Goal: Transaction & Acquisition: Purchase product/service

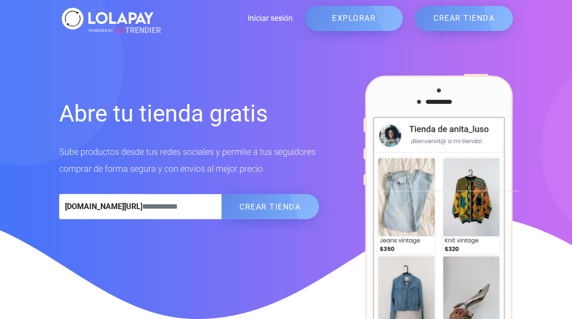
click at [181, 211] on input "text" at bounding box center [181, 206] width 79 height 25
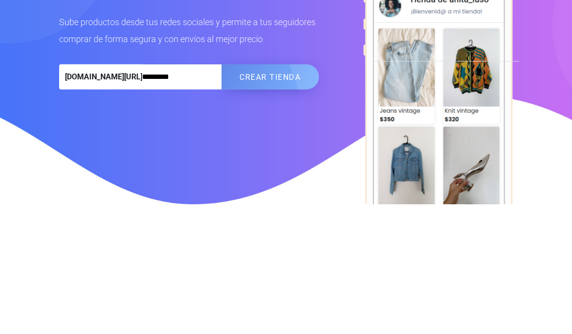
type input "*********"
click at [280, 194] on button "CREAR TIENDA" at bounding box center [270, 206] width 98 height 25
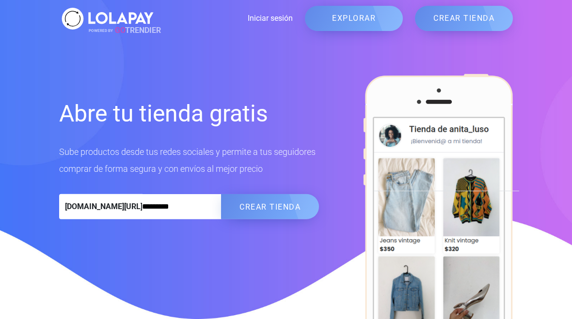
click at [384, 17] on link "EXPLORAR" at bounding box center [354, 18] width 98 height 25
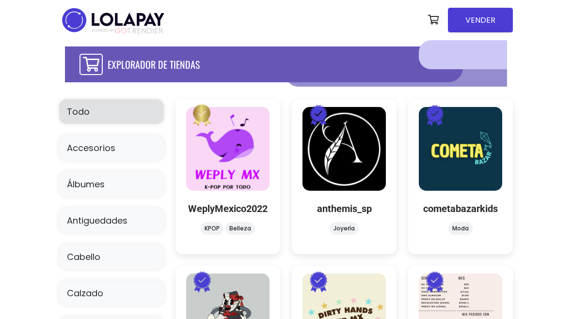
click at [256, 169] on div "WeplyMexico2022 KPOP Belleza WeplyMexico2022 KPOP Belleza SOMOS IMPORTADORES K-…" at bounding box center [227, 176] width 105 height 155
click at [228, 204] on link at bounding box center [228, 204] width 0 height 0
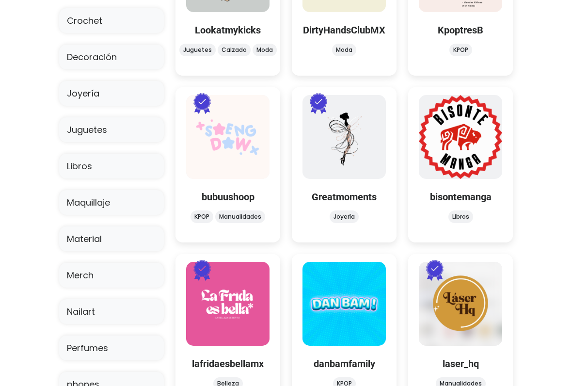
click at [228, 207] on link at bounding box center [228, 207] width 0 height 0
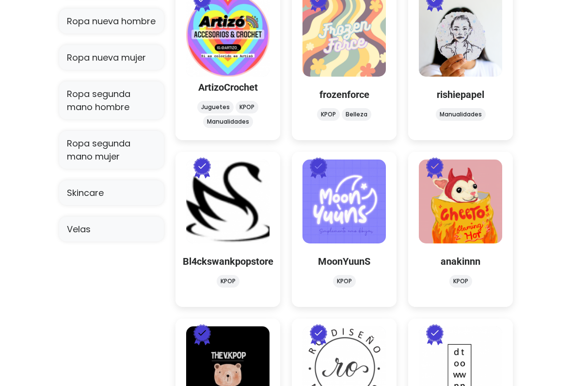
click at [344, 271] on link at bounding box center [344, 271] width 0 height 0
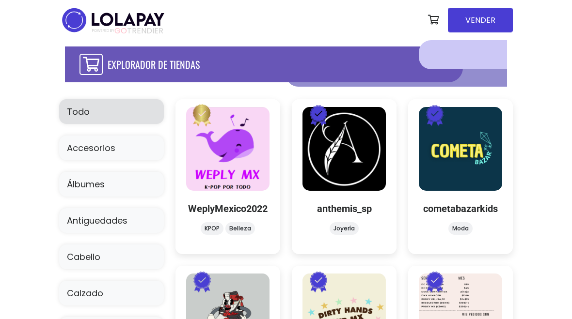
click at [147, 181] on link "Álbumes" at bounding box center [111, 184] width 105 height 25
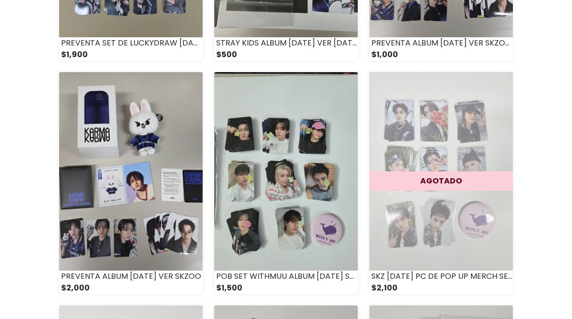
scroll to position [291, 0]
click at [126, 151] on img at bounding box center [130, 172] width 143 height 199
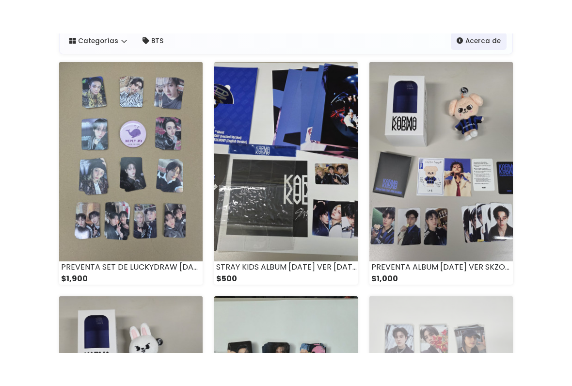
scroll to position [86, 0]
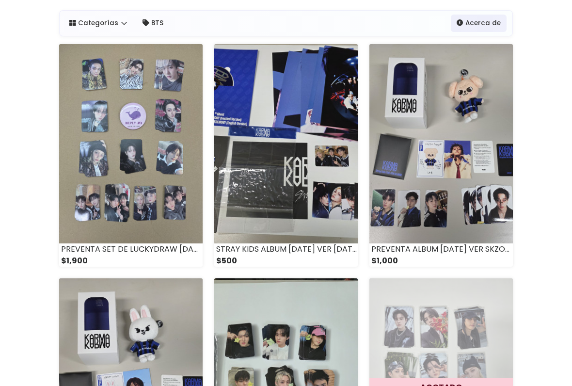
click at [420, 131] on img at bounding box center [440, 143] width 143 height 199
click at [423, 85] on img at bounding box center [440, 143] width 143 height 199
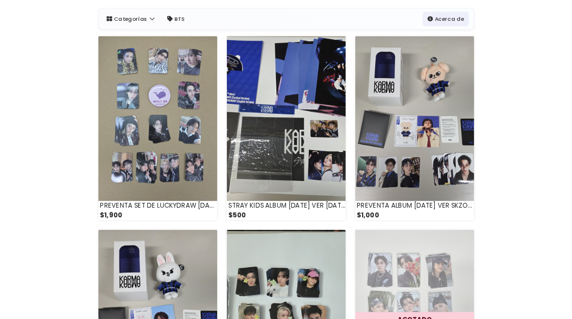
scroll to position [113, 0]
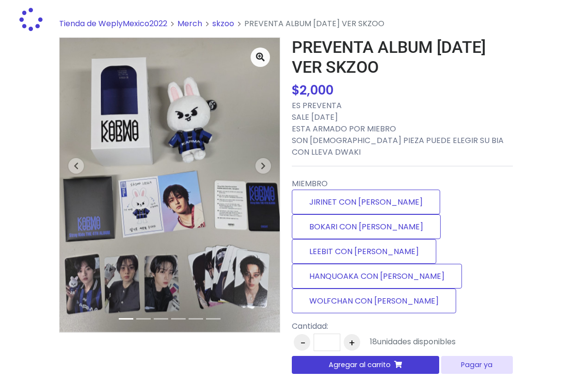
scroll to position [36, 0]
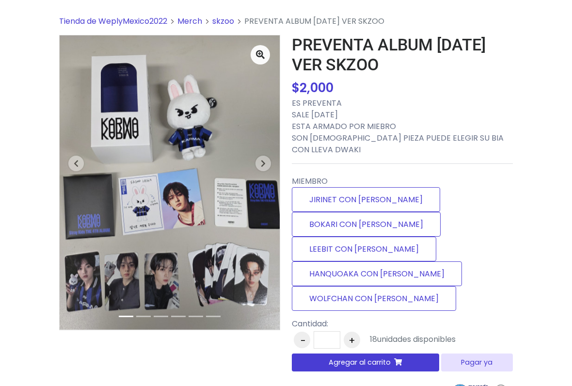
click at [378, 212] on label "BOKARI CON DWAKI" at bounding box center [366, 224] width 149 height 25
click at [375, 286] on label "WOLFCHAN CON DWAKI" at bounding box center [374, 298] width 164 height 25
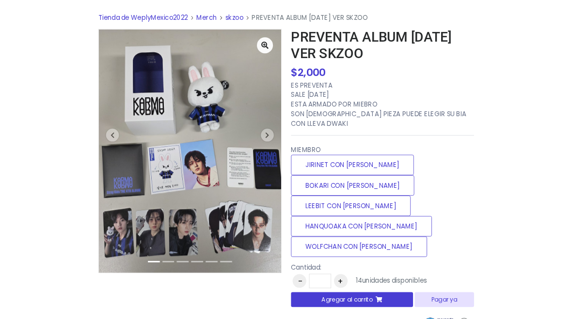
scroll to position [0, 0]
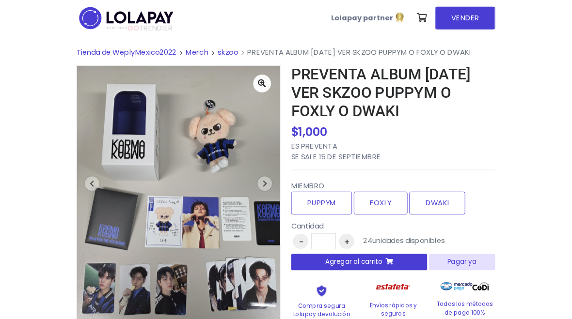
scroll to position [11, 0]
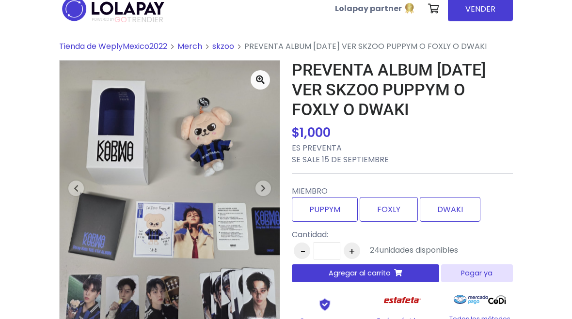
click at [150, 19] on span "POWERED BY GO TRENDIER" at bounding box center [127, 20] width 71 height 9
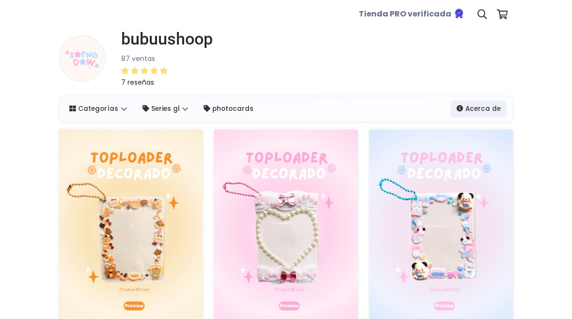
click at [477, 39] on input at bounding box center [477, 39] width 0 height 0
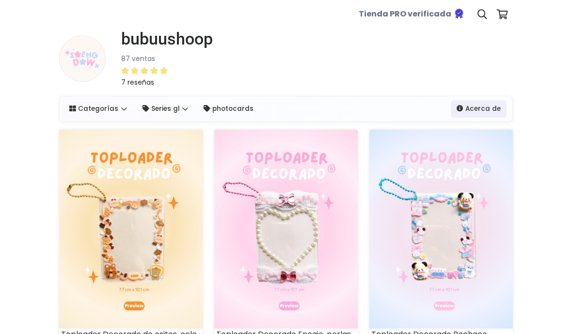
click at [136, 24] on nav "**********" at bounding box center [286, 14] width 454 height 29
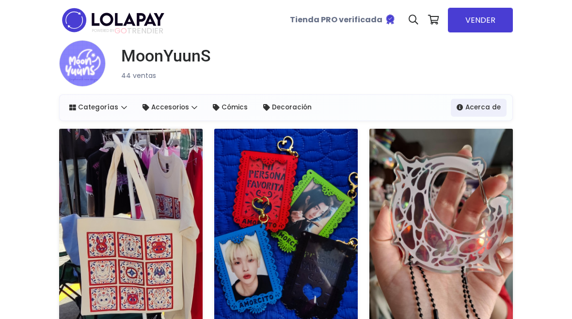
click at [142, 17] on img at bounding box center [113, 20] width 108 height 31
click at [140, 19] on img at bounding box center [113, 20] width 108 height 31
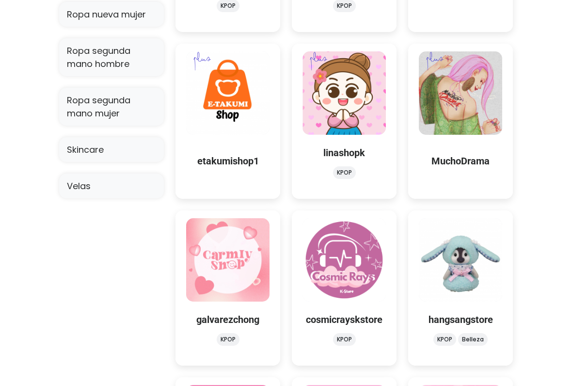
scroll to position [824, 0]
click at [241, 91] on div at bounding box center [227, 91] width 105 height 95
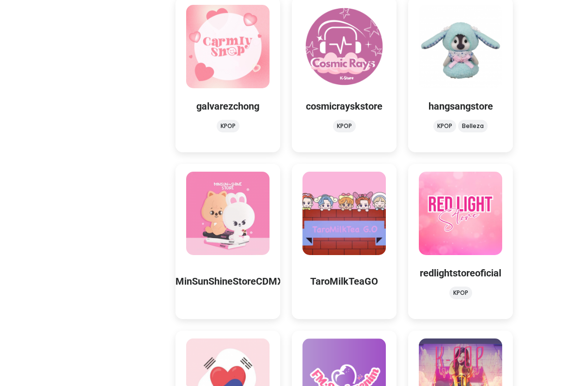
scroll to position [1038, 0]
click at [211, 232] on div "MinSunShineStoreCDMX MinSunShineStoreCDMX ¡Bienvenid@ a mi tienda!" at bounding box center [227, 241] width 105 height 155
click at [228, 254] on link at bounding box center [228, 254] width 0 height 0
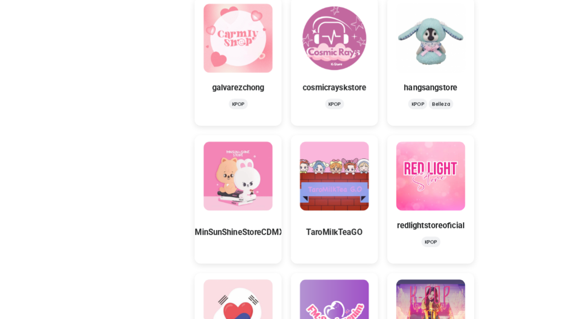
scroll to position [1064, 0]
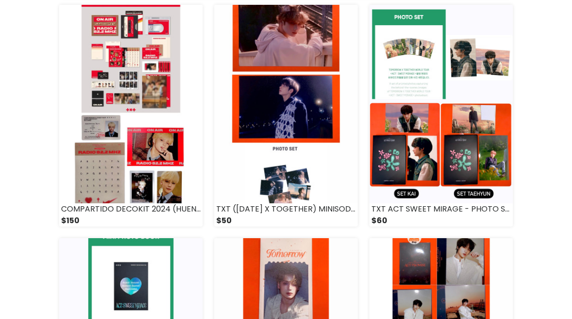
scroll to position [46, 0]
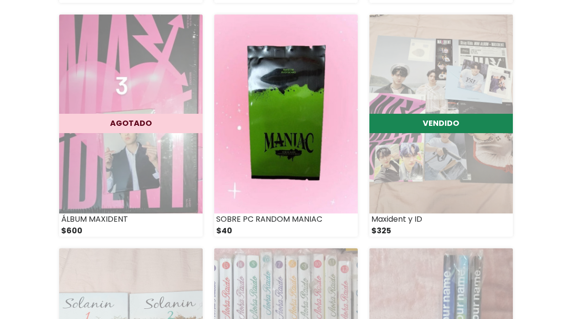
scroll to position [1514, 0]
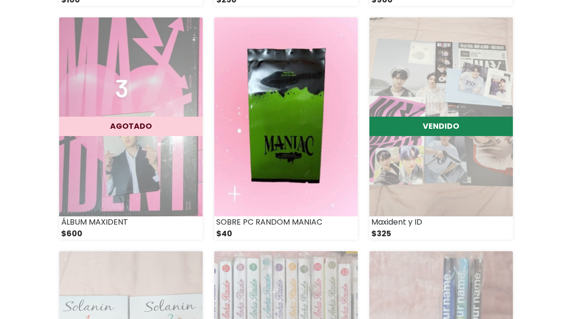
click at [258, 136] on img at bounding box center [285, 117] width 143 height 199
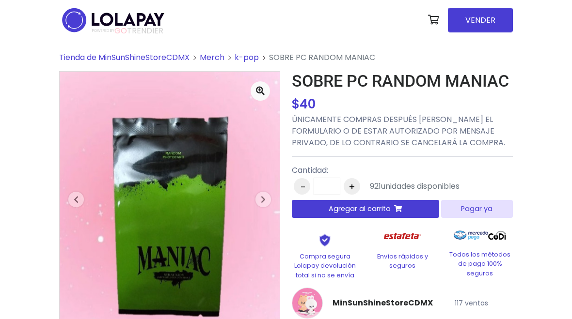
click at [351, 191] on button "+" at bounding box center [352, 186] width 16 height 16
click at [351, 190] on button "+" at bounding box center [352, 186] width 16 height 16
click at [355, 186] on button "+" at bounding box center [352, 186] width 16 height 16
click at [355, 185] on button "+" at bounding box center [352, 186] width 16 height 16
click at [352, 185] on button "+" at bounding box center [352, 186] width 16 height 16
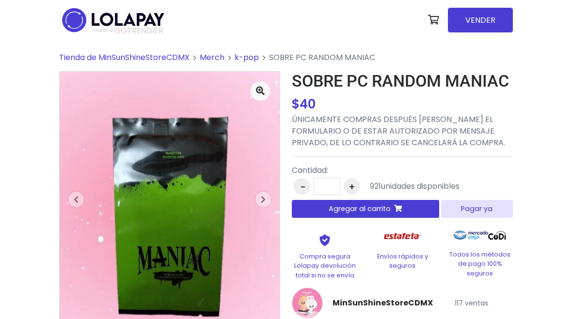
click at [351, 185] on button "+" at bounding box center [352, 186] width 16 height 16
click at [353, 183] on button "+" at bounding box center [352, 186] width 16 height 16
type input "*"
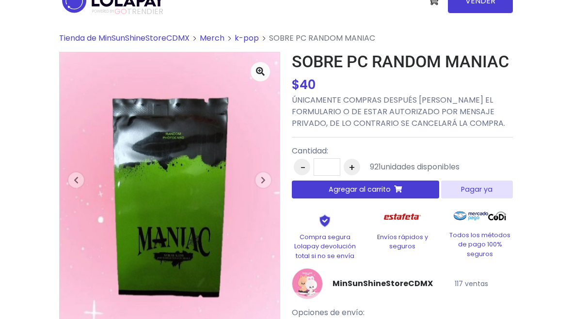
scroll to position [18, 0]
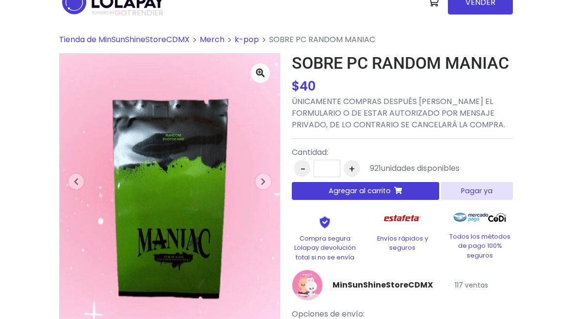
click at [255, 186] on button "Next" at bounding box center [263, 181] width 33 height 255
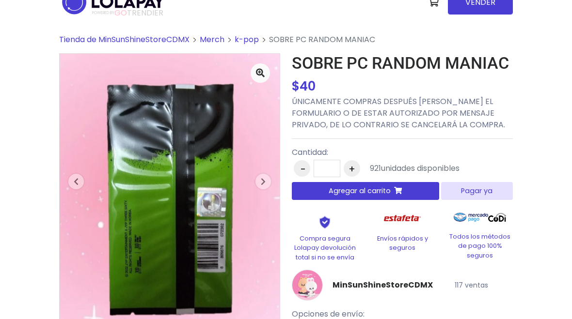
click at [265, 179] on icon "button" at bounding box center [263, 182] width 5 height 8
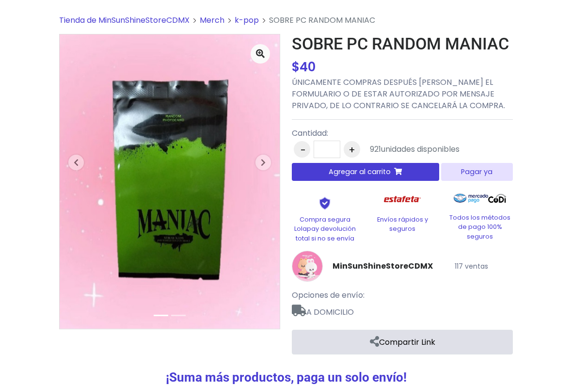
scroll to position [51, 0]
